Goal: Transaction & Acquisition: Purchase product/service

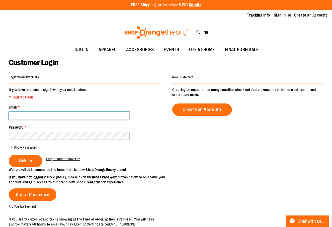
type input "**********"
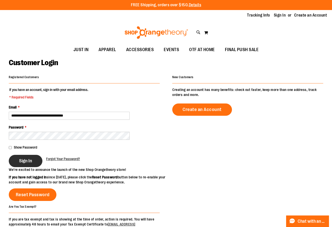
click at [26, 163] on span "Sign In" at bounding box center [25, 161] width 13 height 6
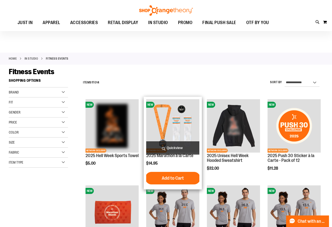
scroll to position [74, 0]
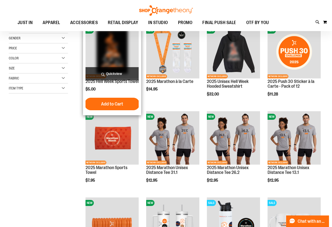
click at [111, 56] on img "product" at bounding box center [112, 51] width 53 height 53
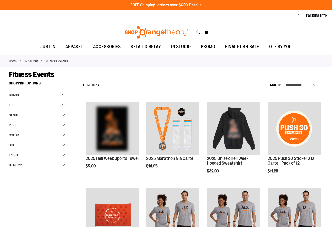
scroll to position [74, 0]
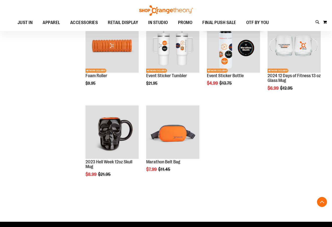
scroll to position [317, 0]
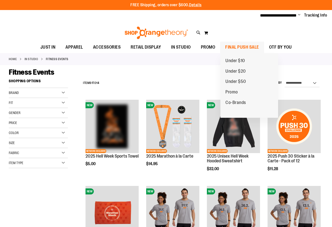
click at [239, 43] on span "FINAL PUSH SALE" at bounding box center [242, 47] width 34 height 11
